Goal: Task Accomplishment & Management: Manage account settings

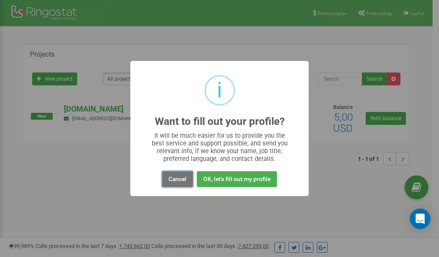
click at [180, 177] on button "Cancel" at bounding box center [177, 179] width 31 height 16
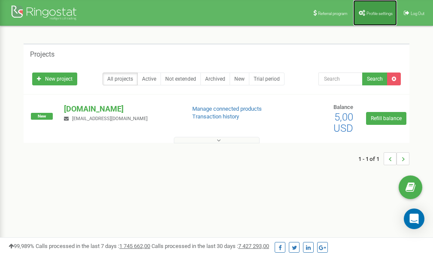
click at [372, 12] on span "Profile settings" at bounding box center [379, 13] width 26 height 5
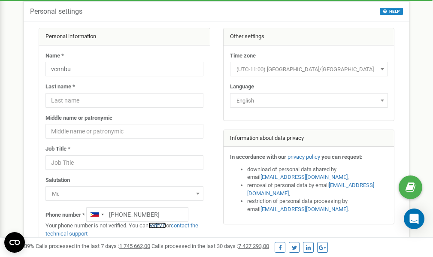
click at [160, 225] on link "verify it" at bounding box center [157, 225] width 18 height 6
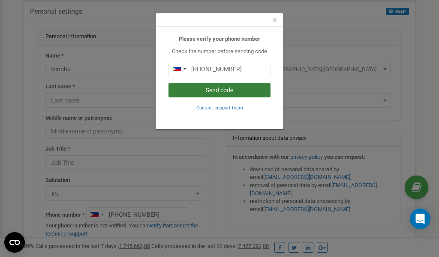
click at [223, 88] on button "Send code" at bounding box center [219, 90] width 102 height 15
